Goal: Task Accomplishment & Management: Use online tool/utility

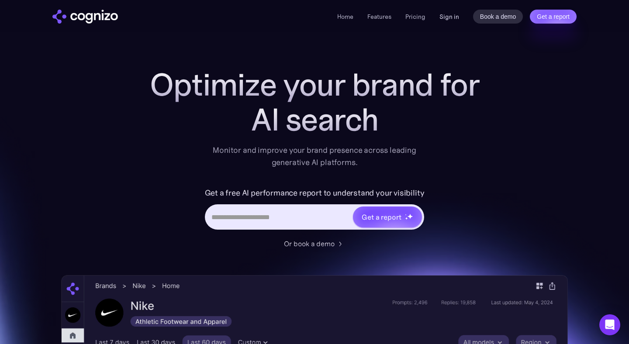
click at [451, 15] on link "Sign in" at bounding box center [449, 16] width 20 height 10
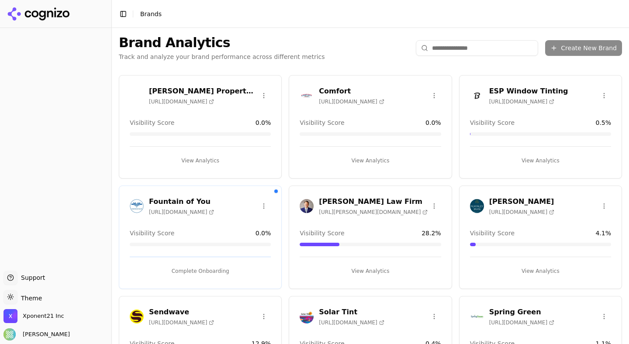
click at [486, 89] on div "ESP Window Tinting [URL][DOMAIN_NAME]" at bounding box center [519, 95] width 98 height 19
click at [500, 91] on h3 "ESP Window Tinting" at bounding box center [528, 91] width 79 height 10
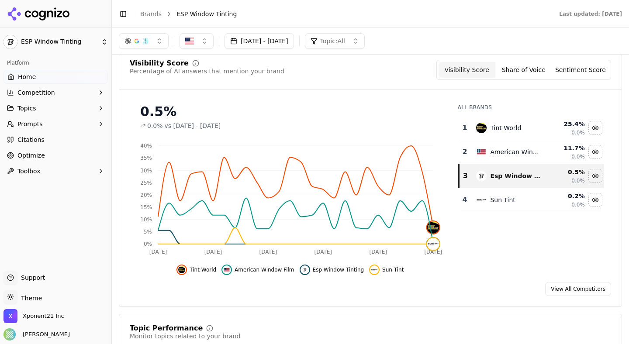
scroll to position [86, 0]
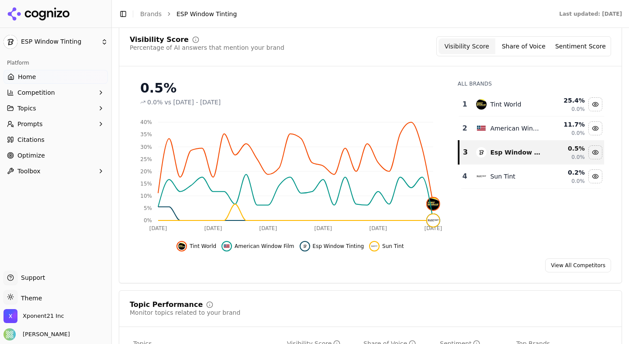
click at [326, 247] on span "Esp Window Tinting" at bounding box center [339, 246] width 52 height 7
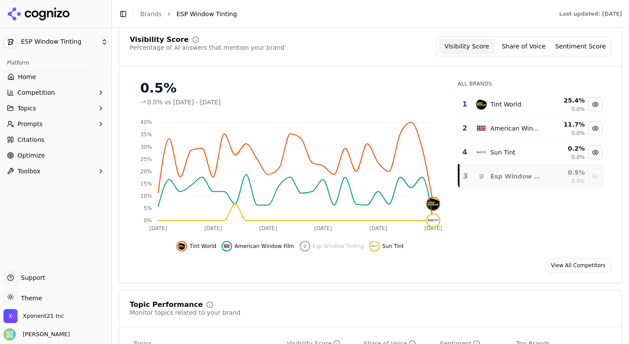
click at [326, 247] on span "Esp Window Tinting" at bounding box center [339, 246] width 52 height 7
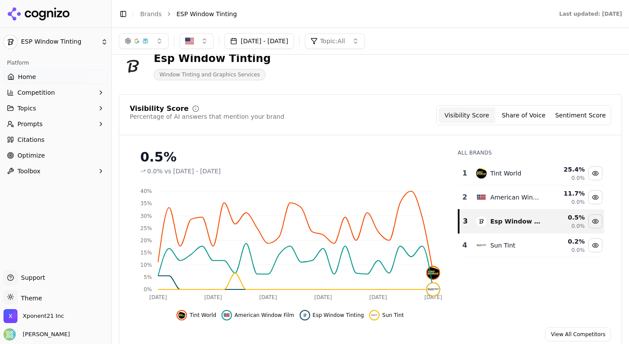
scroll to position [17, 0]
drag, startPoint x: 289, startPoint y: 33, endPoint x: 288, endPoint y: 37, distance: 4.5
click at [289, 35] on div "Aug 17, 2025 - Sep 16, 2025 Topic: All" at bounding box center [370, 41] width 517 height 26
click at [286, 39] on button "Aug 17, 2025 - Sep 16, 2025" at bounding box center [259, 41] width 69 height 16
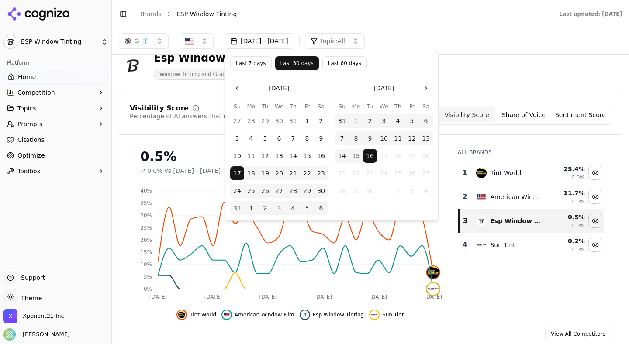
click at [237, 85] on button "Go to the Previous Month" at bounding box center [237, 88] width 14 height 14
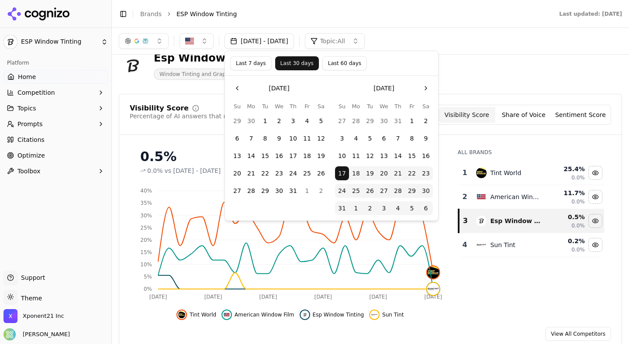
click at [237, 85] on button "Go to the Previous Month" at bounding box center [237, 88] width 14 height 14
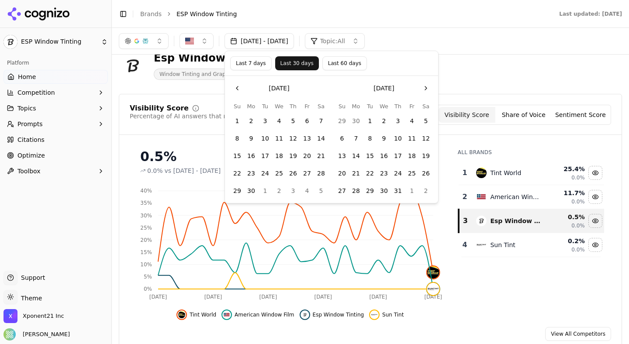
click at [239, 119] on button "1" at bounding box center [237, 121] width 14 height 14
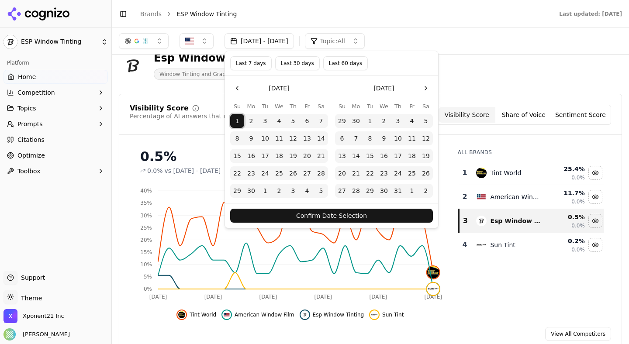
click at [255, 217] on button "Confirm Date Selection" at bounding box center [331, 216] width 203 height 14
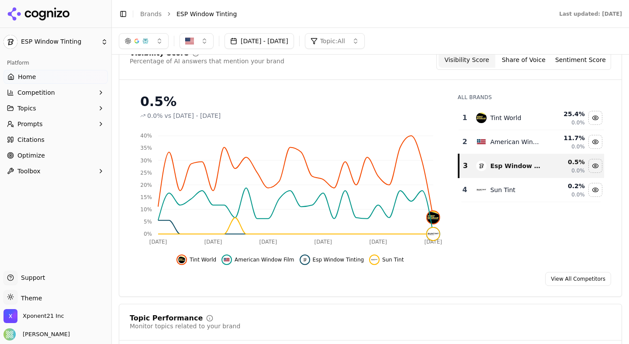
scroll to position [71, 0]
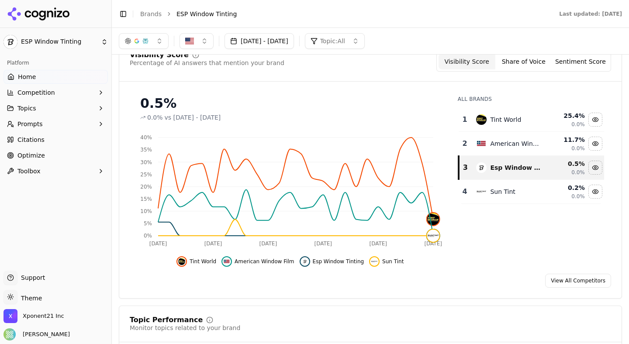
click at [153, 14] on link "Brands" at bounding box center [150, 13] width 21 height 7
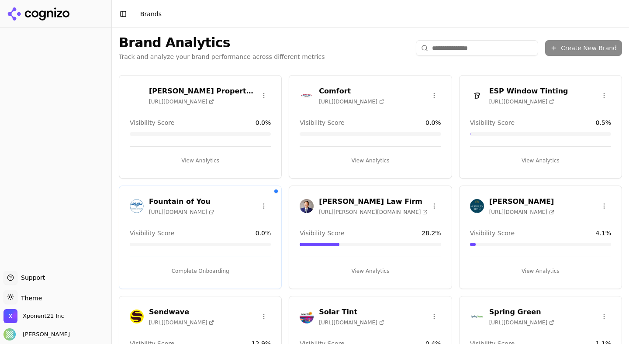
click at [554, 101] on icon at bounding box center [551, 101] width 5 height 5
click at [604, 95] on html "Support Support Toggle theme Theme Xponent21 Inc Courtney Turrin Toggle Sidebar…" at bounding box center [314, 172] width 629 height 344
click at [580, 111] on div "Edit Brand" at bounding box center [583, 114] width 52 height 14
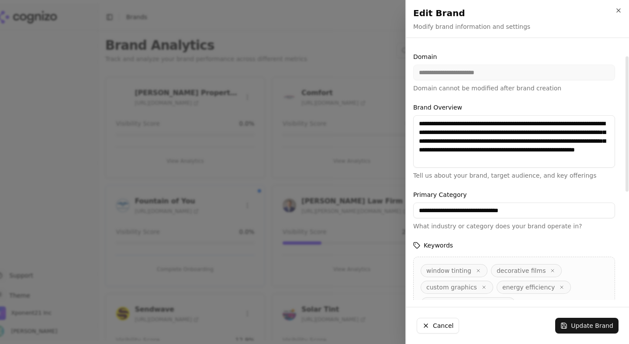
scroll to position [66, 0]
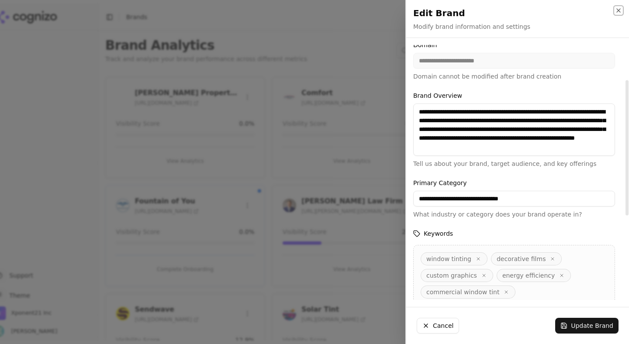
click at [616, 13] on icon "button" at bounding box center [618, 10] width 7 height 7
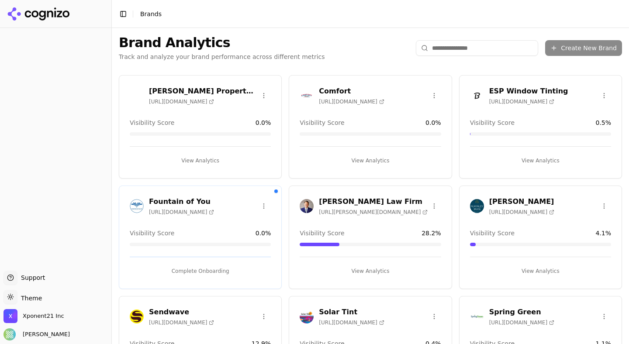
click at [508, 90] on h3 "ESP Window Tinting" at bounding box center [528, 91] width 79 height 10
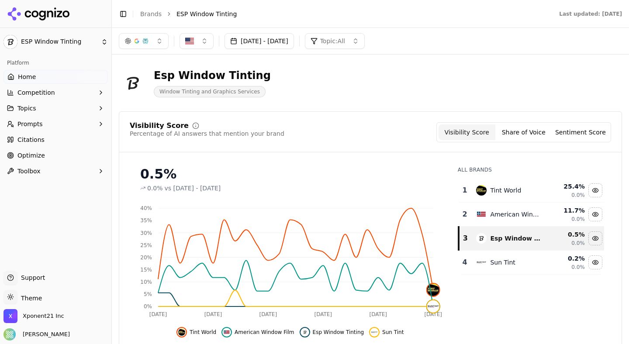
click at [101, 95] on icon "button" at bounding box center [100, 92] width 7 height 7
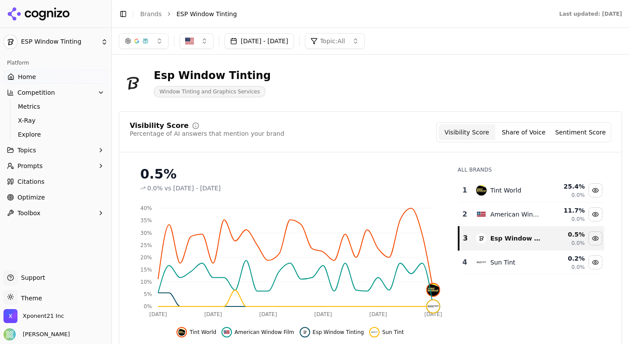
click at [101, 149] on icon "button" at bounding box center [100, 150] width 7 height 7
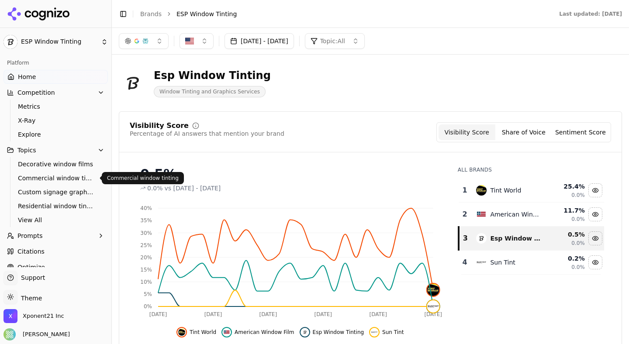
scroll to position [26, 0]
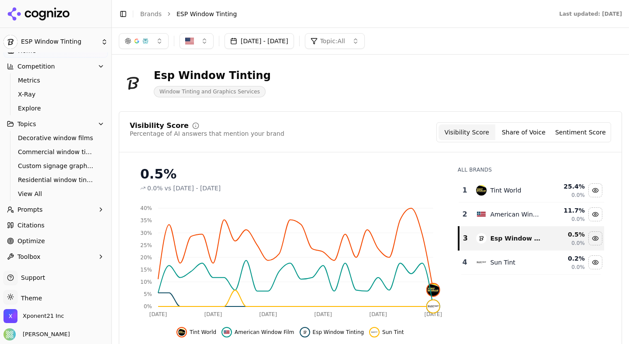
click at [103, 207] on icon "button" at bounding box center [100, 209] width 7 height 7
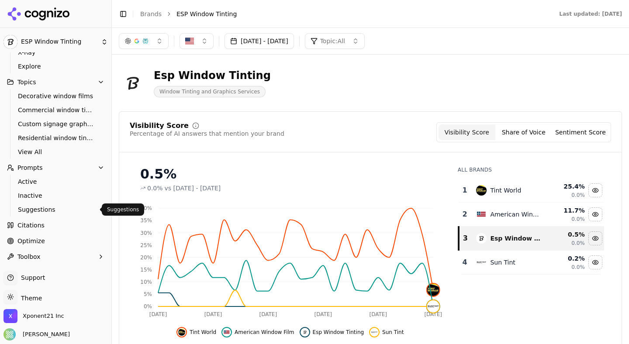
click at [67, 211] on span "Suggestions" at bounding box center [56, 209] width 76 height 9
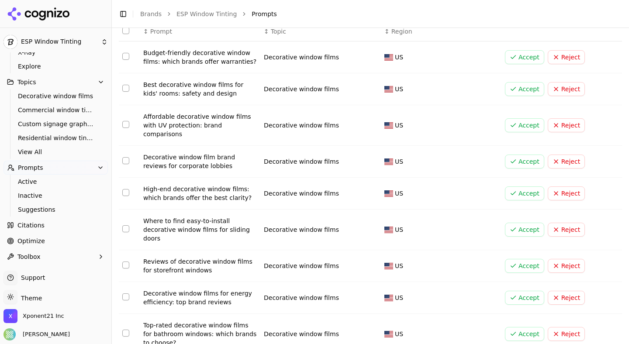
scroll to position [69, 0]
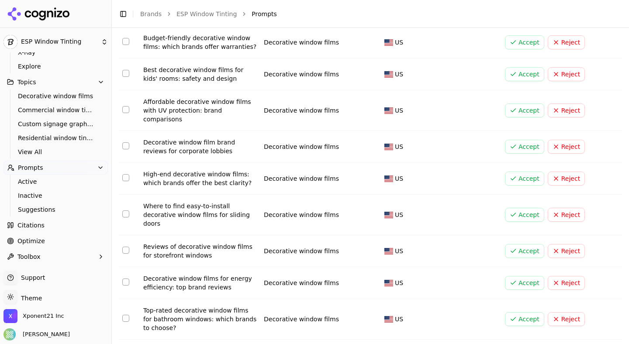
click at [63, 224] on link "Citations" at bounding box center [55, 225] width 104 height 14
